Goal: Book appointment/travel/reservation

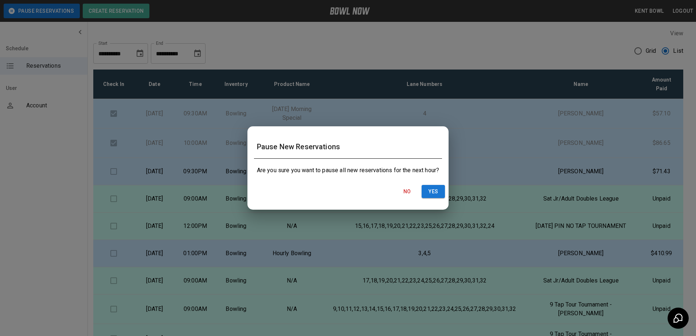
click at [22, 157] on div "Pause New Reservations Are you sure you want to pause all new reservations for …" at bounding box center [348, 168] width 696 height 336
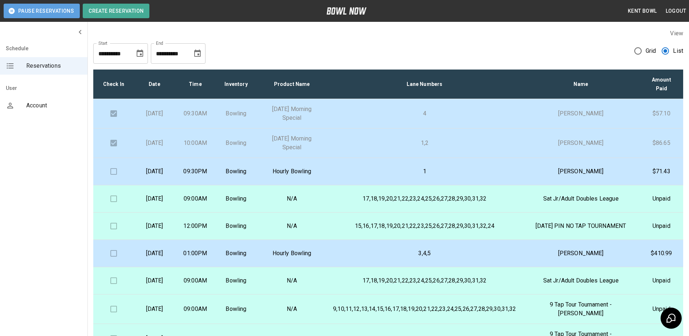
scroll to position [3, 0]
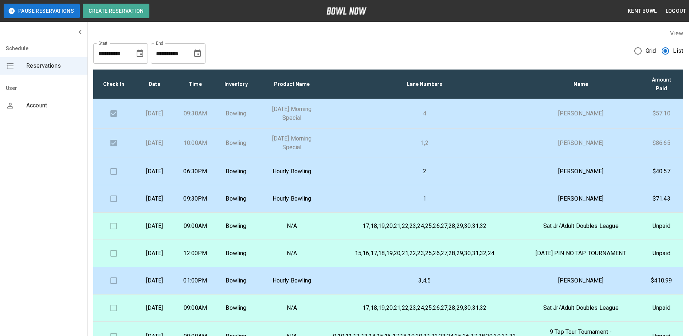
click at [212, 178] on td "06:30PM" at bounding box center [195, 171] width 41 height 27
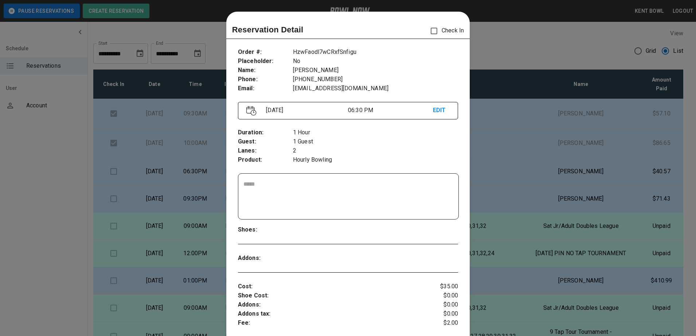
scroll to position [12, 0]
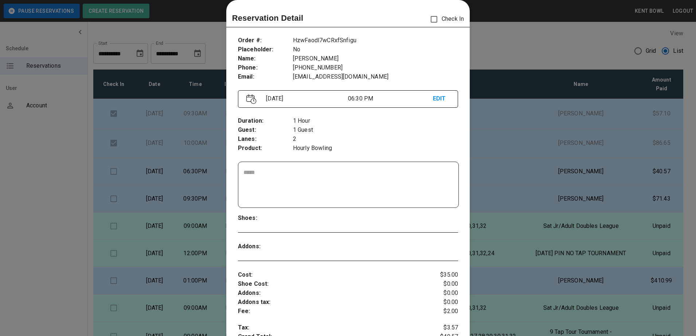
click at [33, 167] on div at bounding box center [348, 168] width 696 height 336
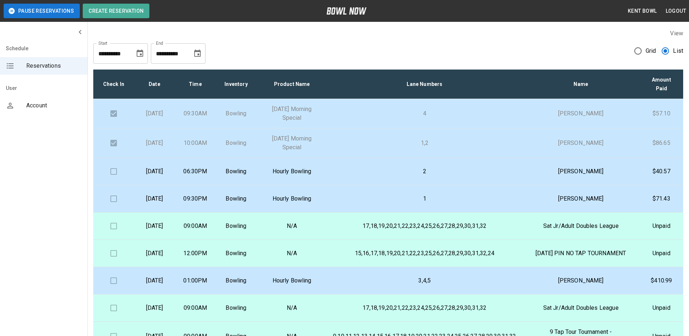
click at [203, 169] on p "06:30PM" at bounding box center [195, 171] width 29 height 9
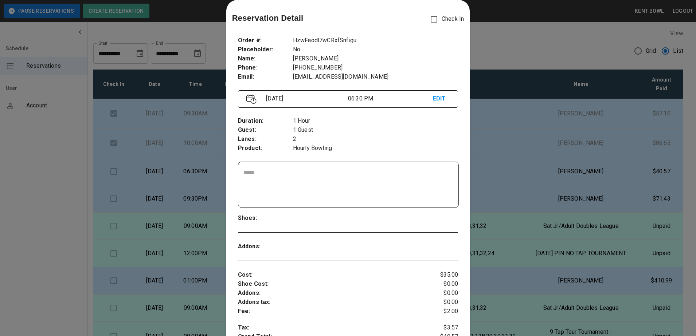
click at [38, 187] on div at bounding box center [348, 168] width 696 height 336
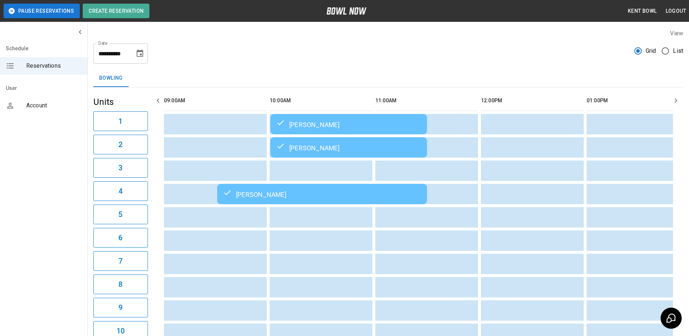
scroll to position [0, 845]
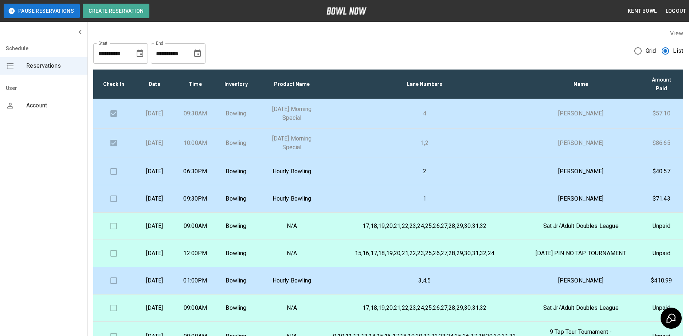
click at [216, 184] on td "06:30PM" at bounding box center [195, 171] width 41 height 27
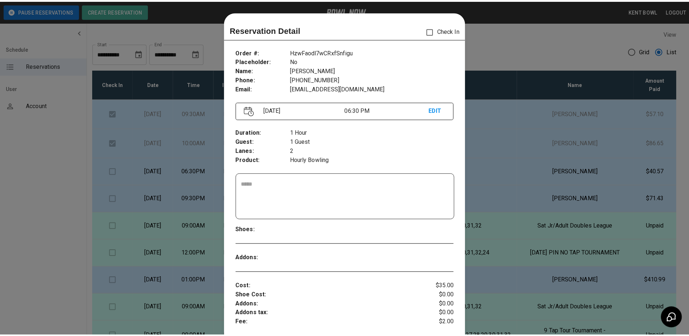
scroll to position [12, 0]
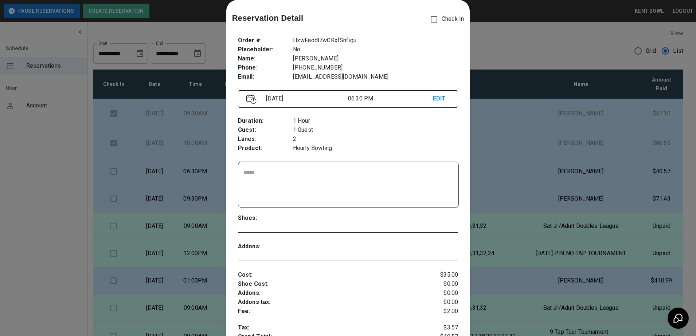
click at [47, 172] on div at bounding box center [348, 168] width 696 height 336
